Goal: Complete application form

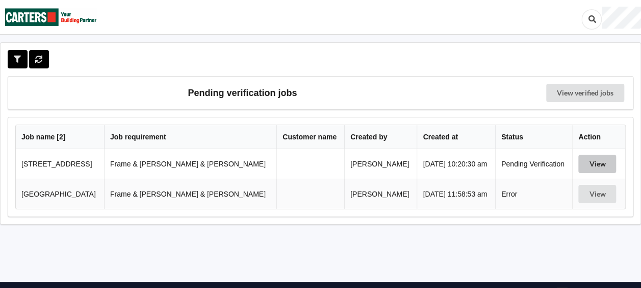
click at [583, 160] on button "View" at bounding box center [598, 164] width 38 height 18
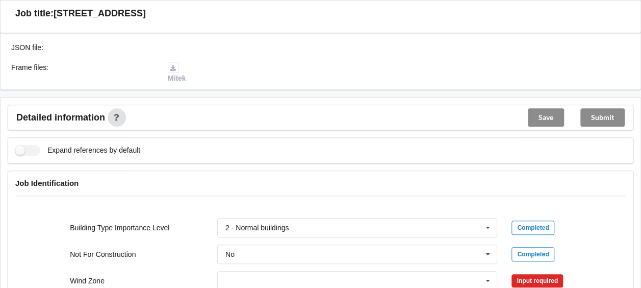
scroll to position [357, 0]
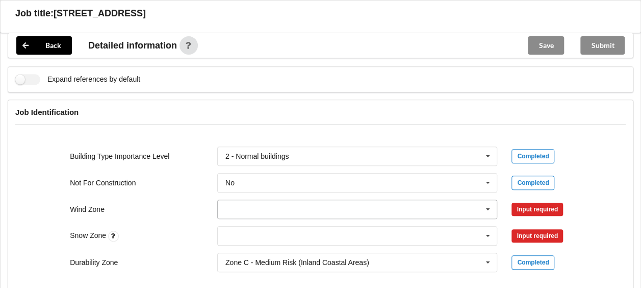
click at [248, 200] on input "text" at bounding box center [358, 209] width 280 height 18
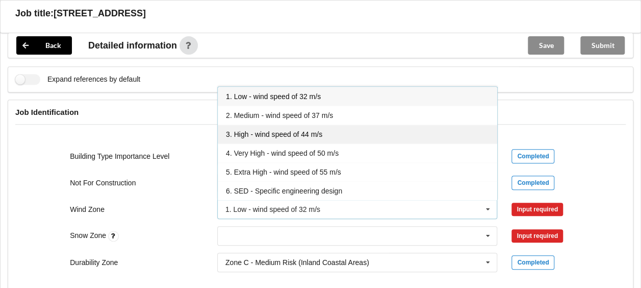
click at [241, 130] on span "3. High - wind speed of 44 m/s" at bounding box center [274, 134] width 96 height 8
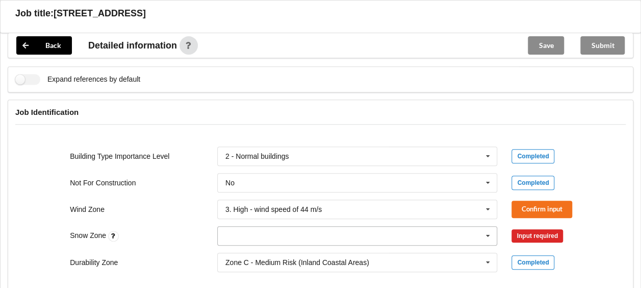
click at [232, 228] on input "text" at bounding box center [358, 236] width 280 height 18
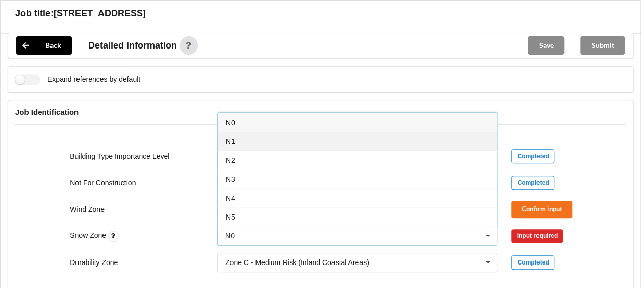
click at [229, 137] on span "N1" at bounding box center [230, 141] width 9 height 8
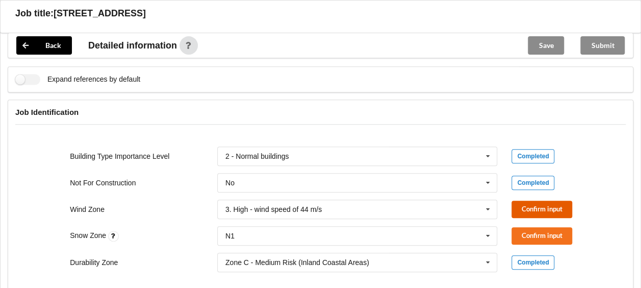
click at [520, 201] on button "Confirm input" at bounding box center [542, 209] width 61 height 17
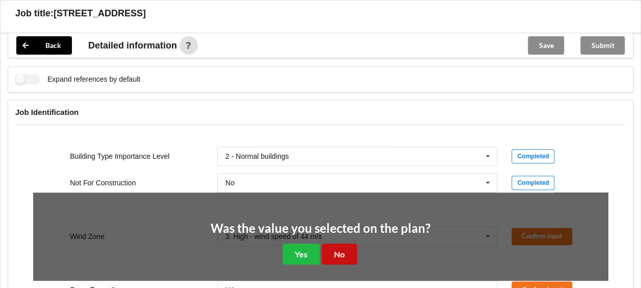
click at [331, 243] on button "No" at bounding box center [339, 253] width 35 height 21
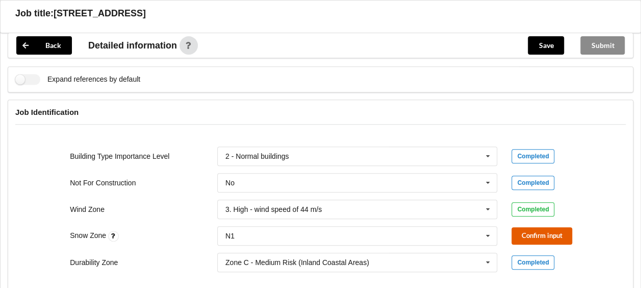
click at [521, 227] on button "Confirm input" at bounding box center [542, 235] width 61 height 17
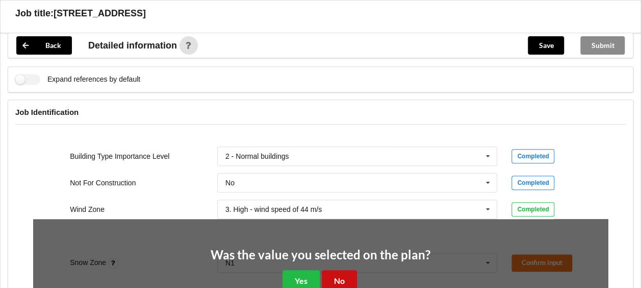
click at [343, 270] on button "No" at bounding box center [339, 280] width 35 height 21
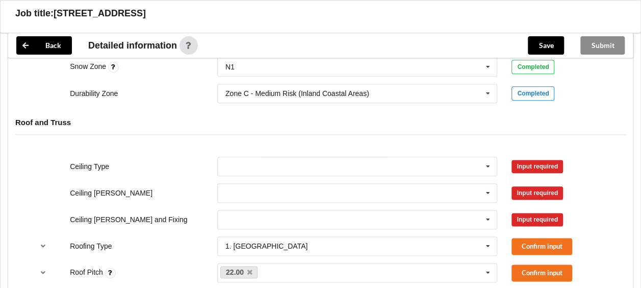
scroll to position [510, 0]
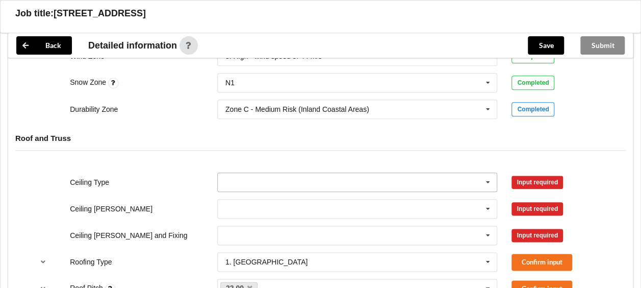
click at [487, 173] on icon at bounding box center [488, 182] width 15 height 19
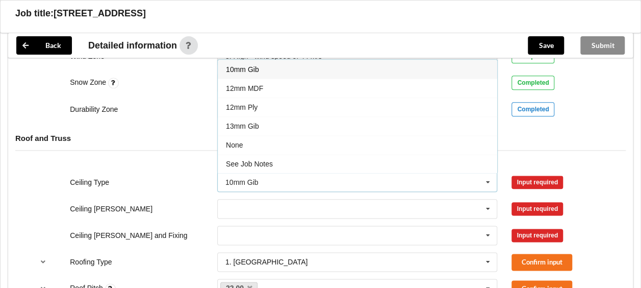
click at [487, 173] on icon at bounding box center [488, 182] width 15 height 19
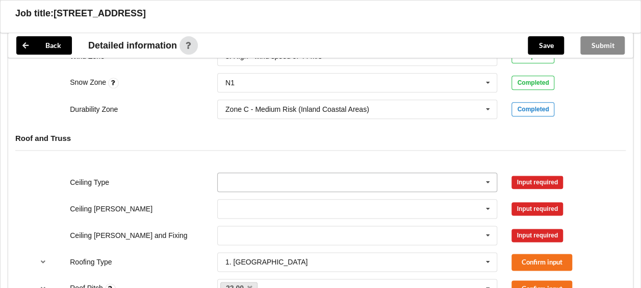
click at [491, 173] on icon at bounding box center [488, 182] width 15 height 19
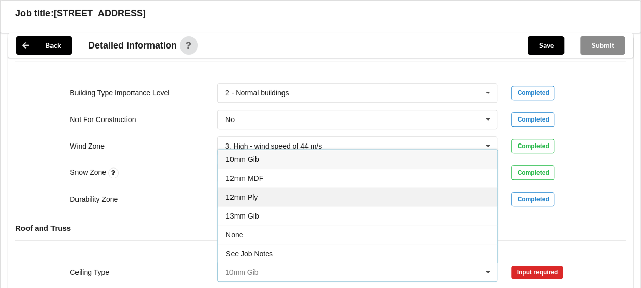
scroll to position [357, 0]
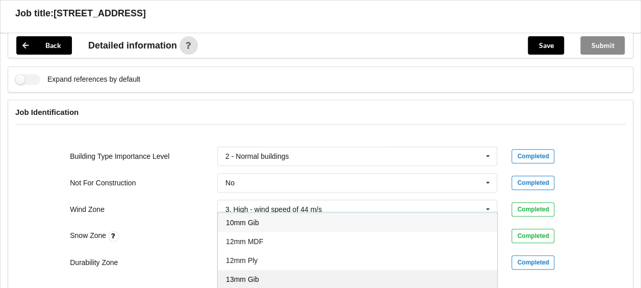
click at [241, 275] on span "13mm Gib" at bounding box center [242, 279] width 33 height 8
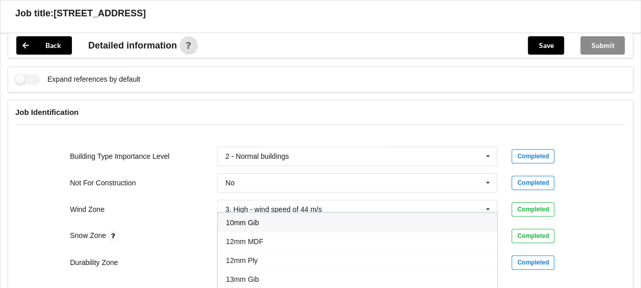
scroll to position [536, 0]
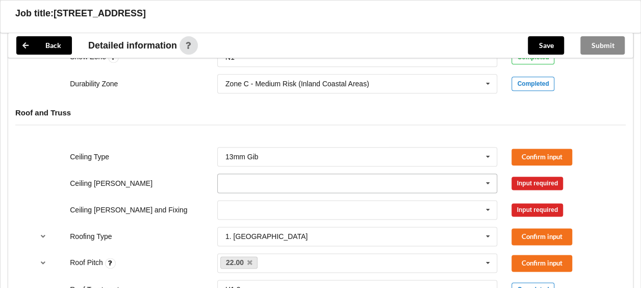
click at [241, 174] on input "text" at bounding box center [358, 183] width 280 height 18
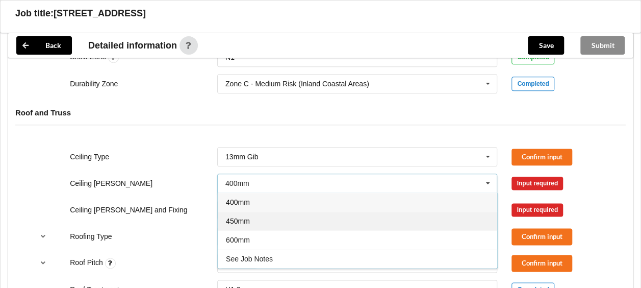
click at [243, 217] on span "450mm" at bounding box center [238, 221] width 24 height 8
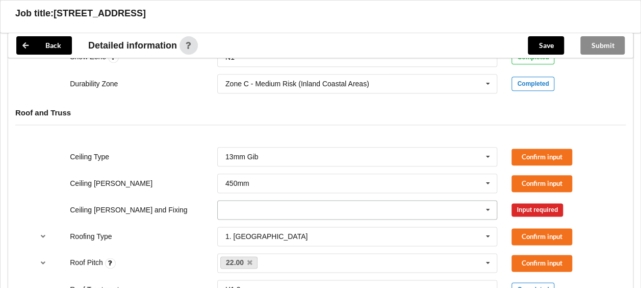
click at [238, 203] on input "text" at bounding box center [358, 210] width 280 height 18
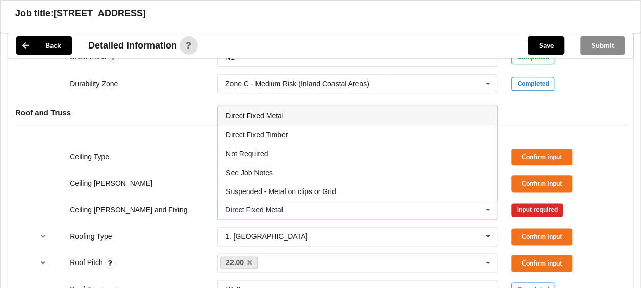
click at [245, 112] on span "Direct Fixed Metal" at bounding box center [255, 116] width 58 height 8
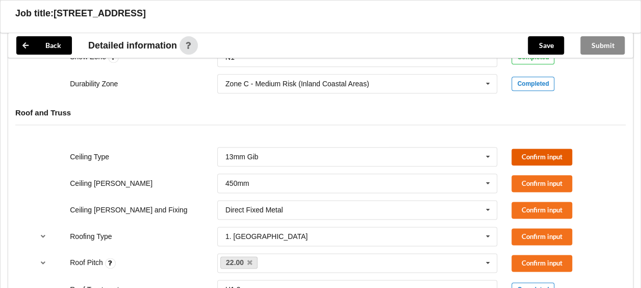
click at [545, 148] on button "Confirm input" at bounding box center [542, 156] width 61 height 17
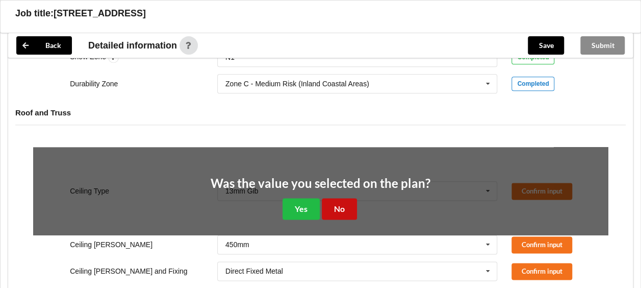
click at [344, 198] on button "No" at bounding box center [339, 208] width 35 height 21
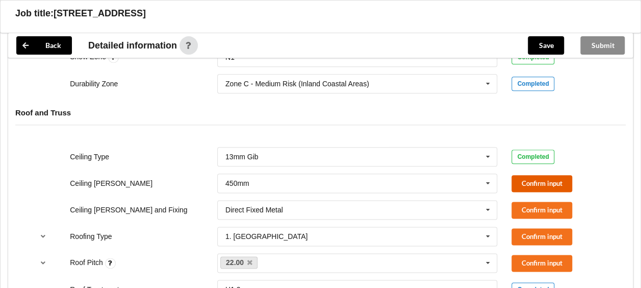
click at [527, 175] on button "Confirm input" at bounding box center [542, 183] width 61 height 17
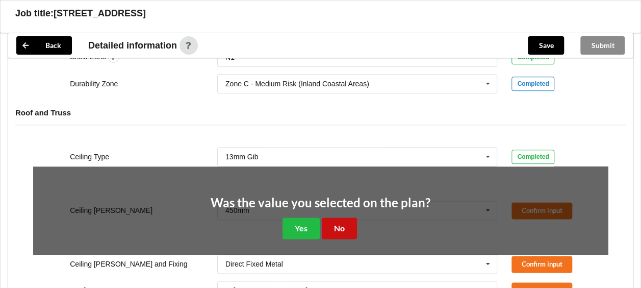
click at [347, 218] on button "No" at bounding box center [339, 227] width 35 height 21
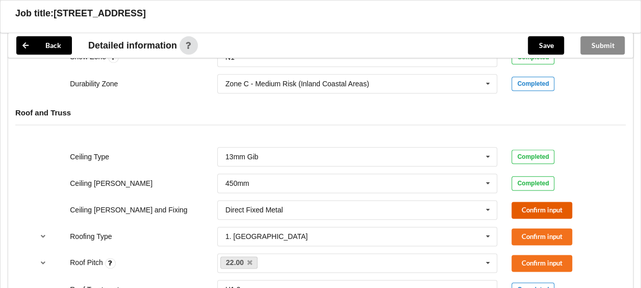
click at [533, 202] on button "Confirm input" at bounding box center [542, 210] width 61 height 17
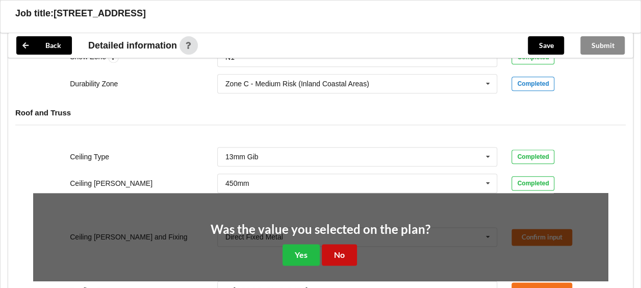
click at [348, 244] on button "No" at bounding box center [339, 254] width 35 height 21
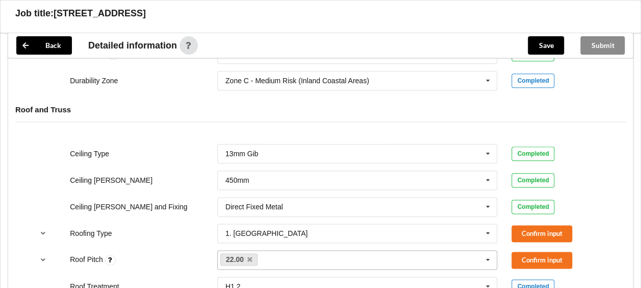
scroll to position [638, 0]
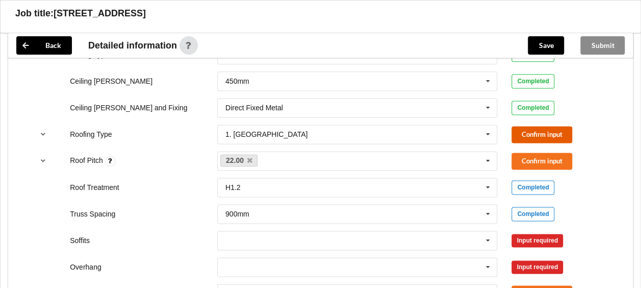
click at [524, 126] on button "Confirm input" at bounding box center [542, 134] width 61 height 17
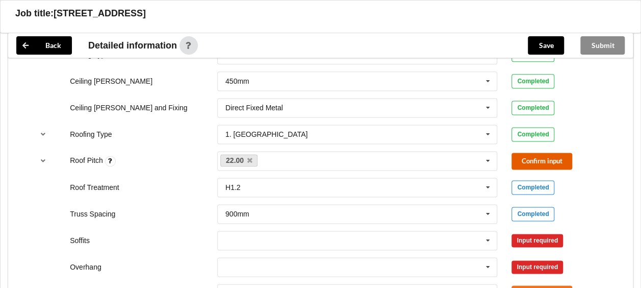
click at [528, 153] on button "Confirm input" at bounding box center [542, 161] width 61 height 17
click at [489, 231] on icon at bounding box center [488, 240] width 15 height 19
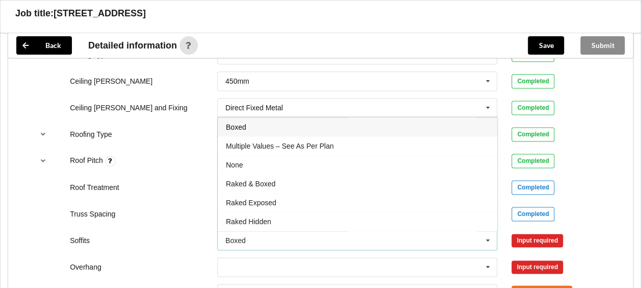
click at [241, 123] on span "Boxed" at bounding box center [236, 127] width 20 height 8
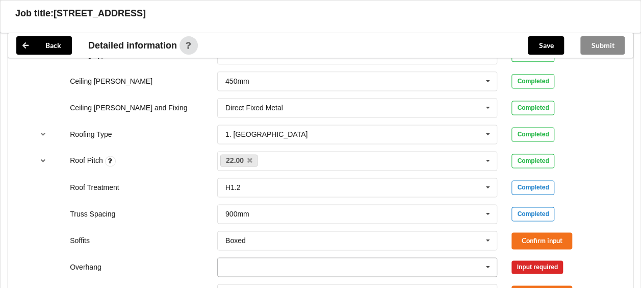
click at [493, 258] on icon at bounding box center [488, 267] width 15 height 19
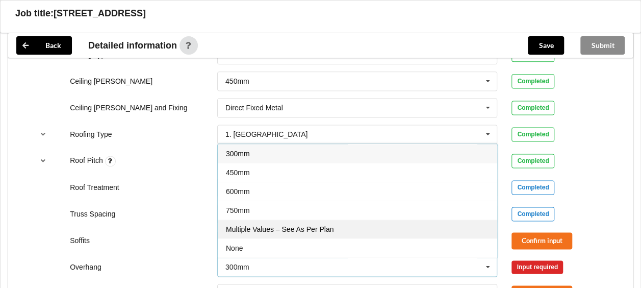
click at [314, 225] on span "Multiple Values – See As Per Plan" at bounding box center [280, 229] width 108 height 8
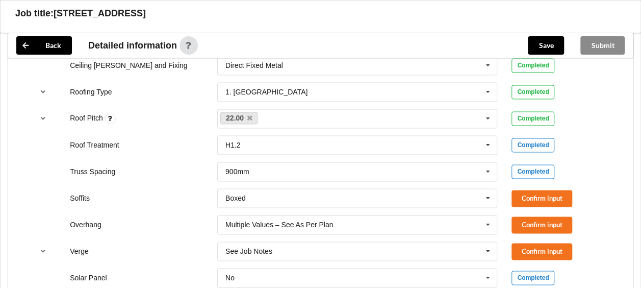
scroll to position [740, 0]
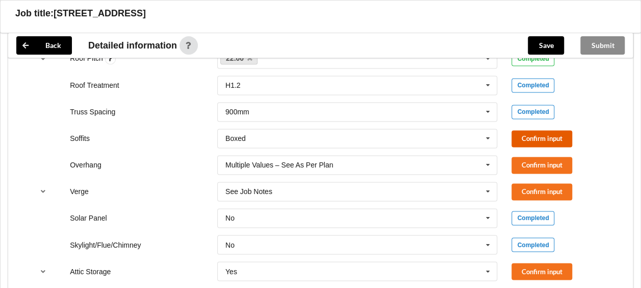
click at [528, 130] on button "Confirm input" at bounding box center [542, 138] width 61 height 17
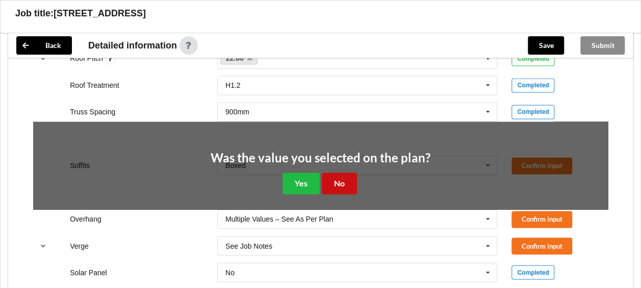
click at [347, 172] on button "No" at bounding box center [339, 182] width 35 height 21
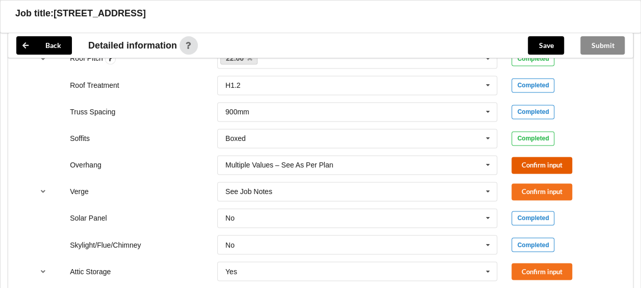
click at [518, 157] on button "Confirm input" at bounding box center [542, 165] width 61 height 17
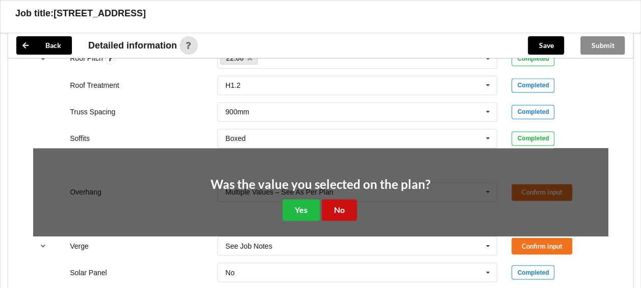
click at [342, 202] on button "No" at bounding box center [339, 209] width 35 height 21
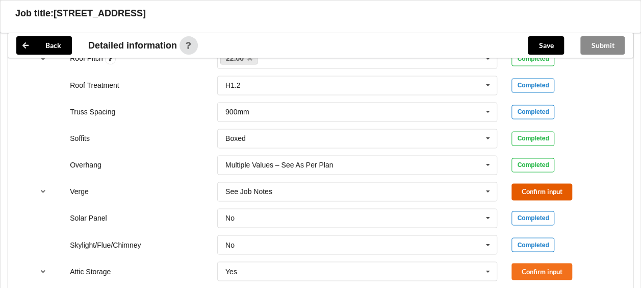
click at [531, 183] on button "Confirm input" at bounding box center [542, 191] width 61 height 17
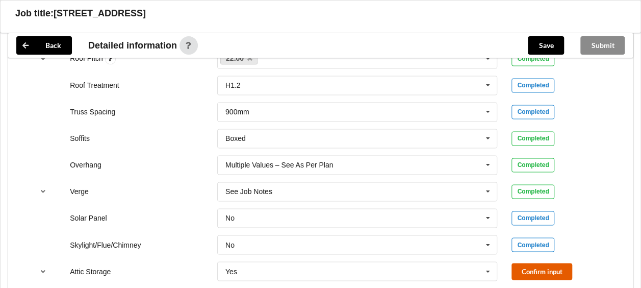
click at [544, 263] on button "Confirm input" at bounding box center [542, 271] width 61 height 17
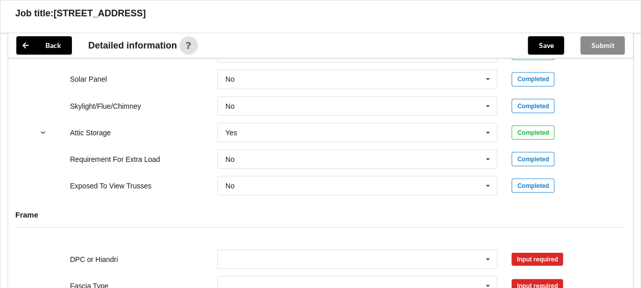
scroll to position [893, 0]
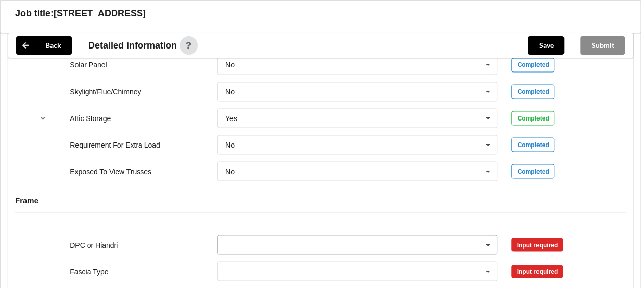
click at [489, 235] on icon at bounding box center [488, 244] width 15 height 19
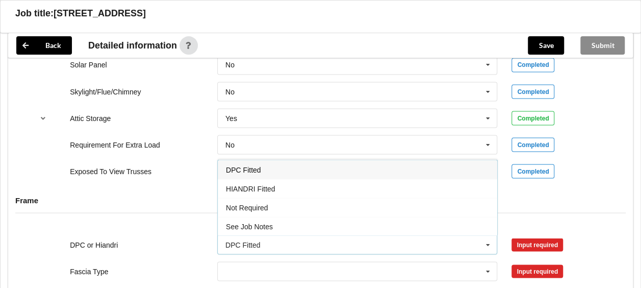
click at [248, 165] on span "DPC Fitted" at bounding box center [243, 169] width 35 height 8
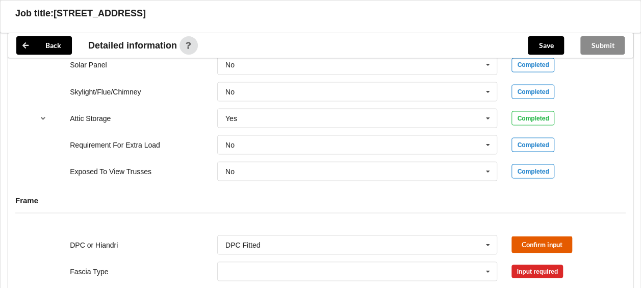
click at [519, 237] on button "Confirm input" at bounding box center [542, 244] width 61 height 17
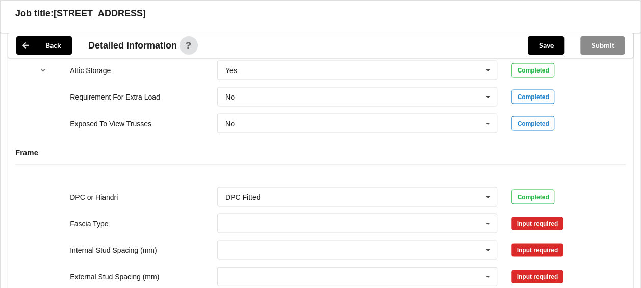
scroll to position [995, 0]
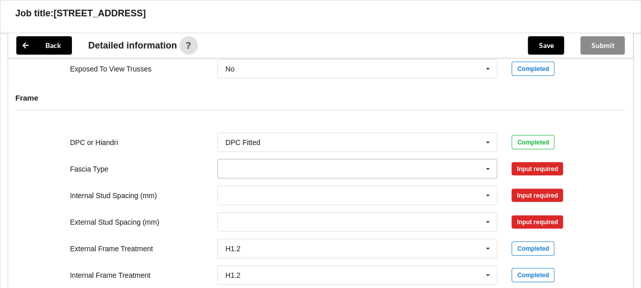
click at [485, 160] on icon at bounding box center [488, 169] width 15 height 19
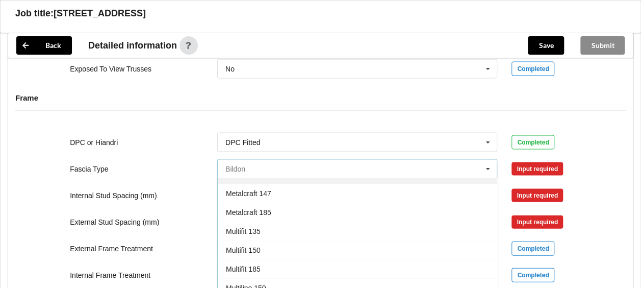
scroll to position [255, 0]
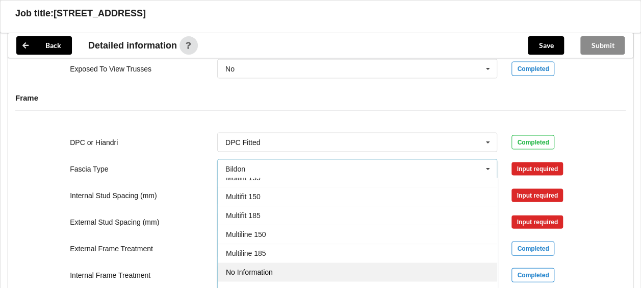
click at [252, 263] on div "No Information" at bounding box center [358, 272] width 280 height 19
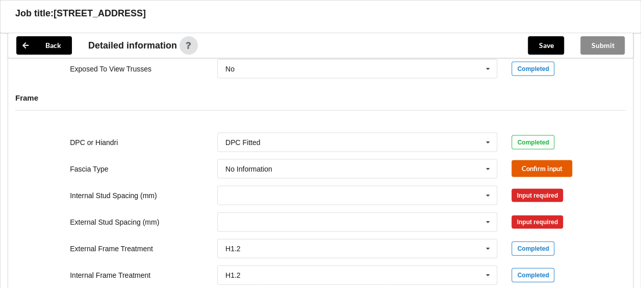
click at [531, 160] on button "Confirm input" at bounding box center [542, 168] width 61 height 17
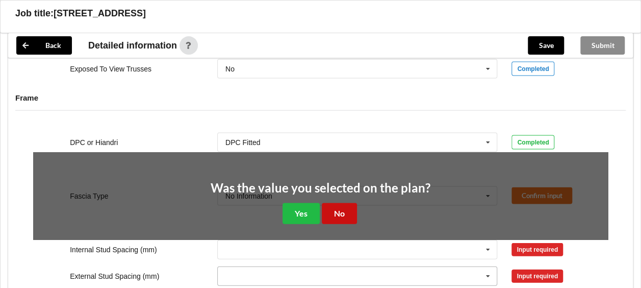
click at [345, 203] on button "No" at bounding box center [339, 213] width 35 height 21
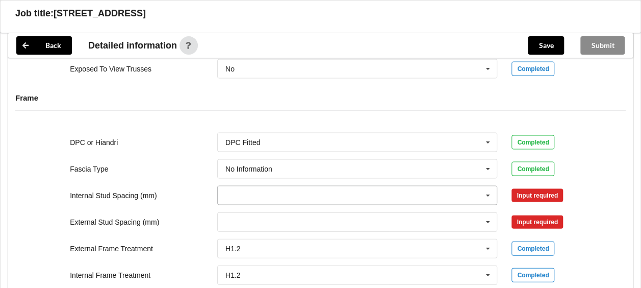
click at [491, 186] on icon at bounding box center [488, 195] width 15 height 19
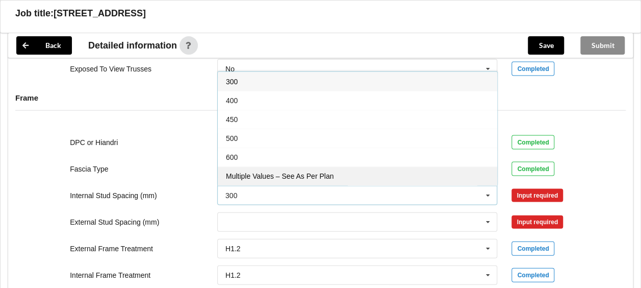
click at [336, 167] on div "Multiple Values – See As Per Plan" at bounding box center [358, 175] width 280 height 19
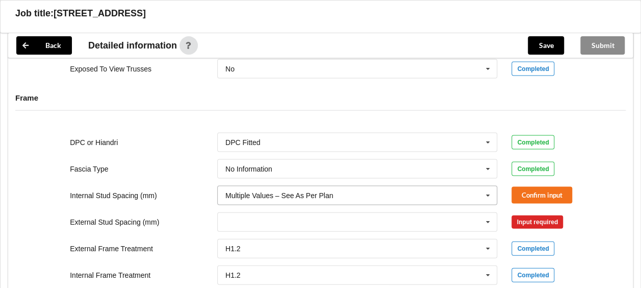
click at [489, 186] on icon at bounding box center [488, 195] width 15 height 19
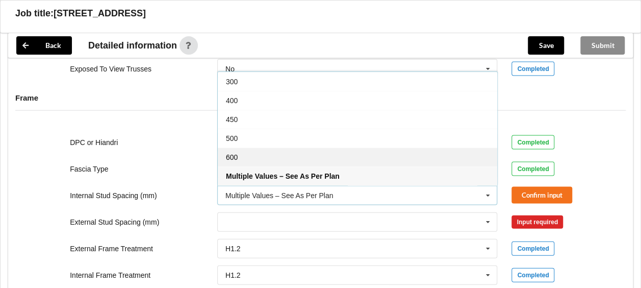
click at [237, 147] on div "600" at bounding box center [358, 156] width 280 height 19
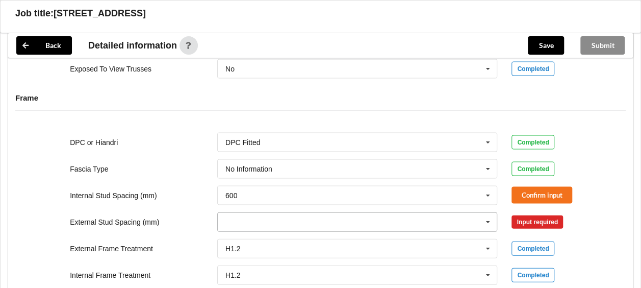
click at [491, 213] on icon at bounding box center [488, 222] width 15 height 19
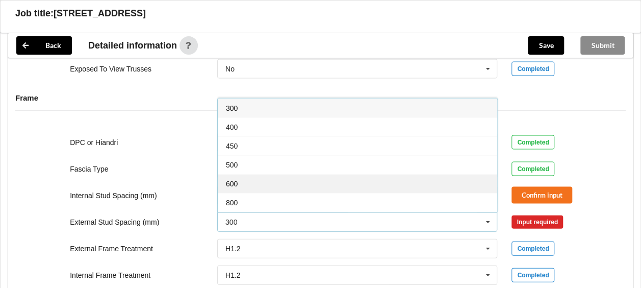
click at [243, 174] on div "600" at bounding box center [358, 183] width 280 height 19
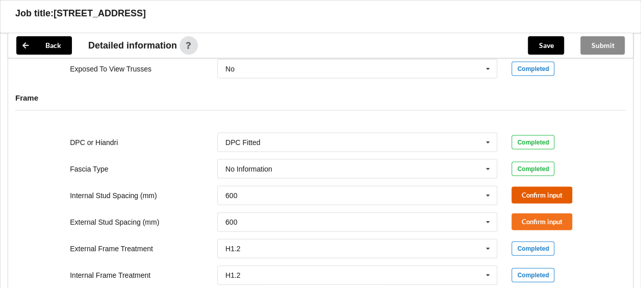
click at [532, 187] on button "Confirm input" at bounding box center [542, 195] width 61 height 17
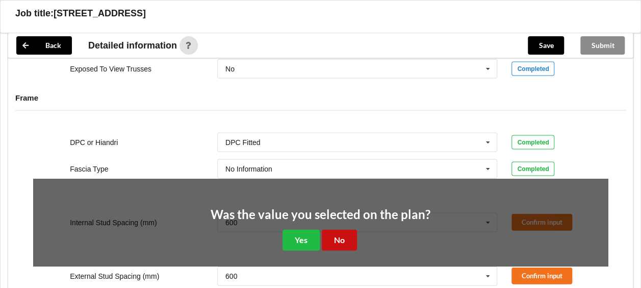
click at [342, 230] on button "No" at bounding box center [339, 240] width 35 height 21
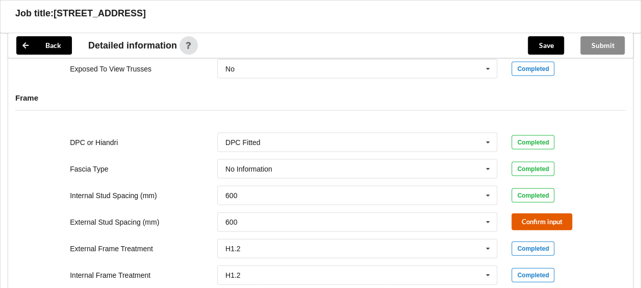
click at [536, 213] on button "Confirm input" at bounding box center [542, 221] width 61 height 17
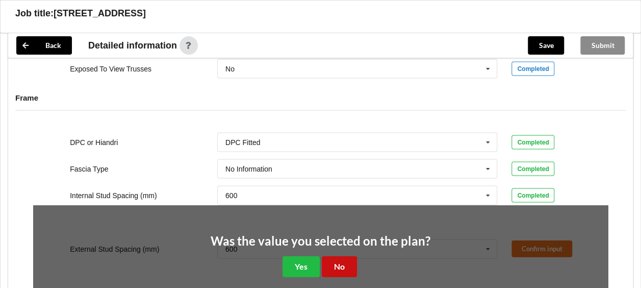
drag, startPoint x: 341, startPoint y: 256, endPoint x: 326, endPoint y: 247, distance: 18.3
click at [343, 256] on button "No" at bounding box center [339, 266] width 35 height 21
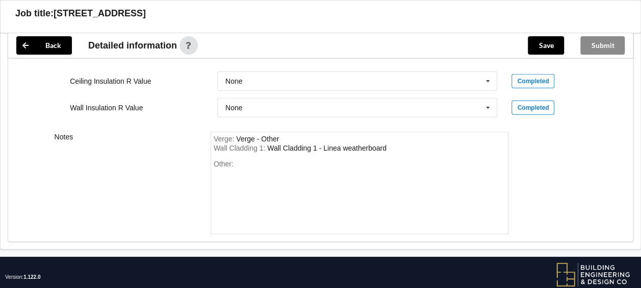
scroll to position [1420, 0]
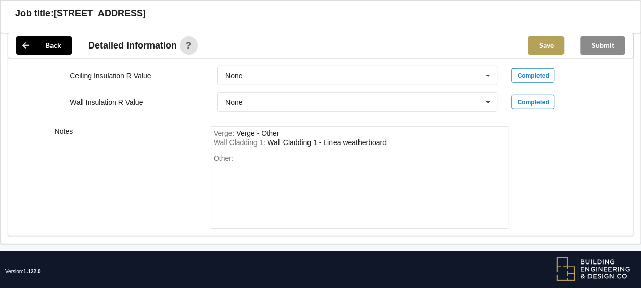
click at [545, 39] on button "Save" at bounding box center [546, 45] width 36 height 18
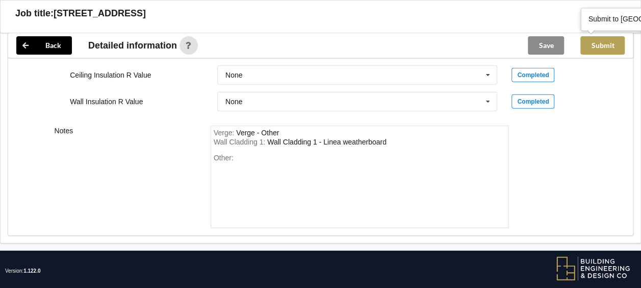
click at [607, 48] on button "Submit" at bounding box center [603, 45] width 44 height 18
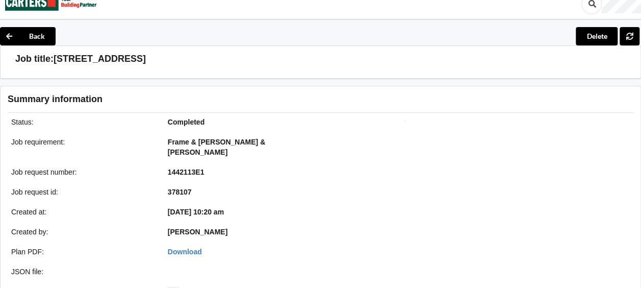
scroll to position [0, 0]
